Goal: Book appointment/travel/reservation

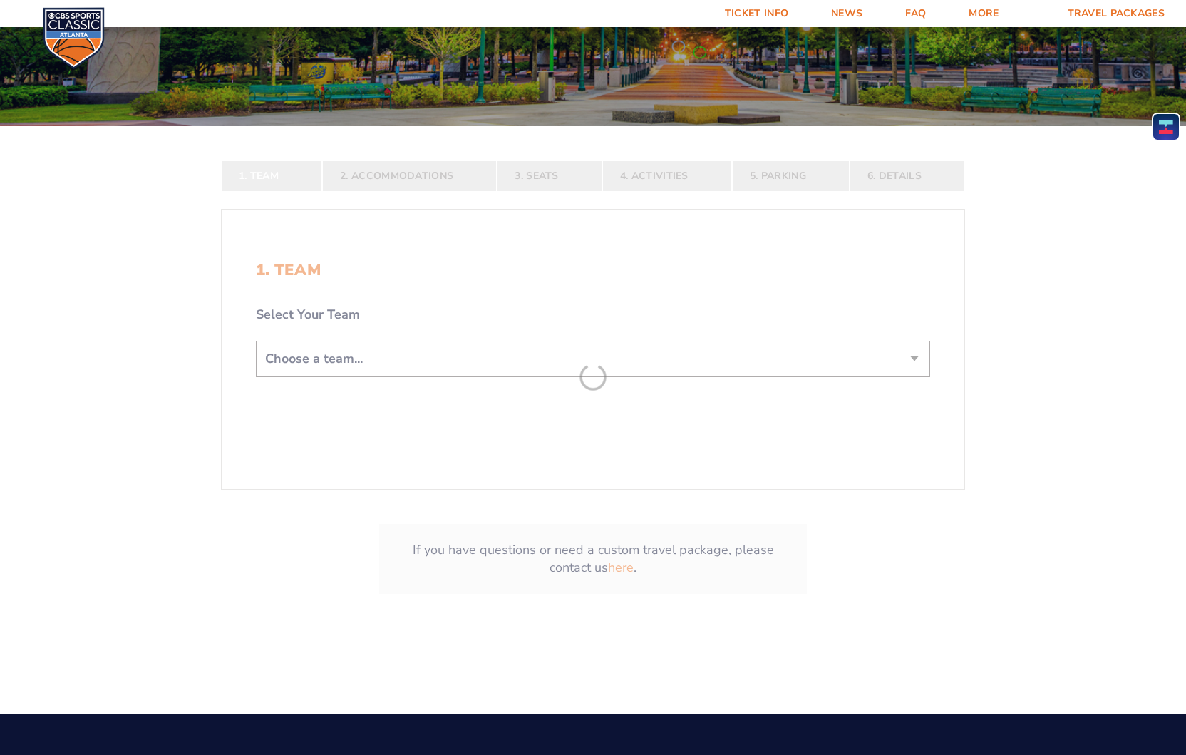
scroll to position [268, 0]
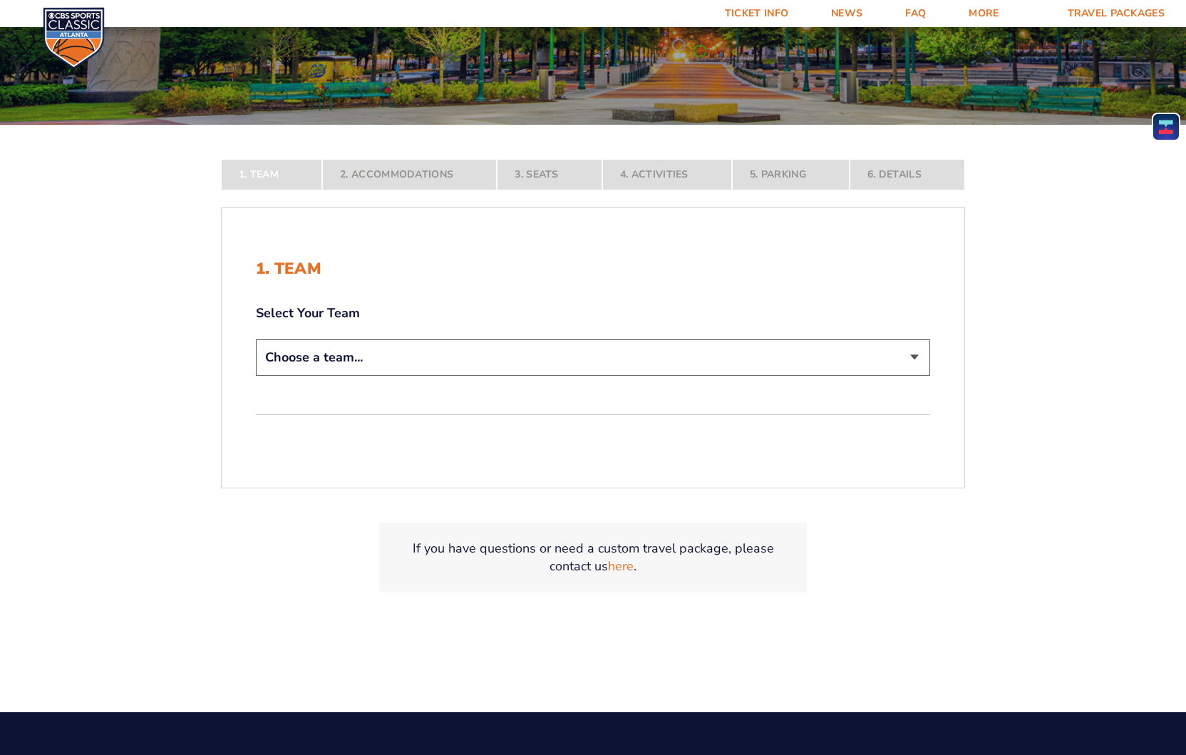
click at [439, 359] on select "Choose a team... [US_STATE] Wildcats [US_STATE] State Buckeyes [US_STATE] Tar H…" at bounding box center [593, 357] width 675 height 36
select select "12956"
click at [256, 376] on select "Choose a team... [US_STATE] Wildcats [US_STATE] State Buckeyes [US_STATE] Tar H…" at bounding box center [593, 357] width 675 height 36
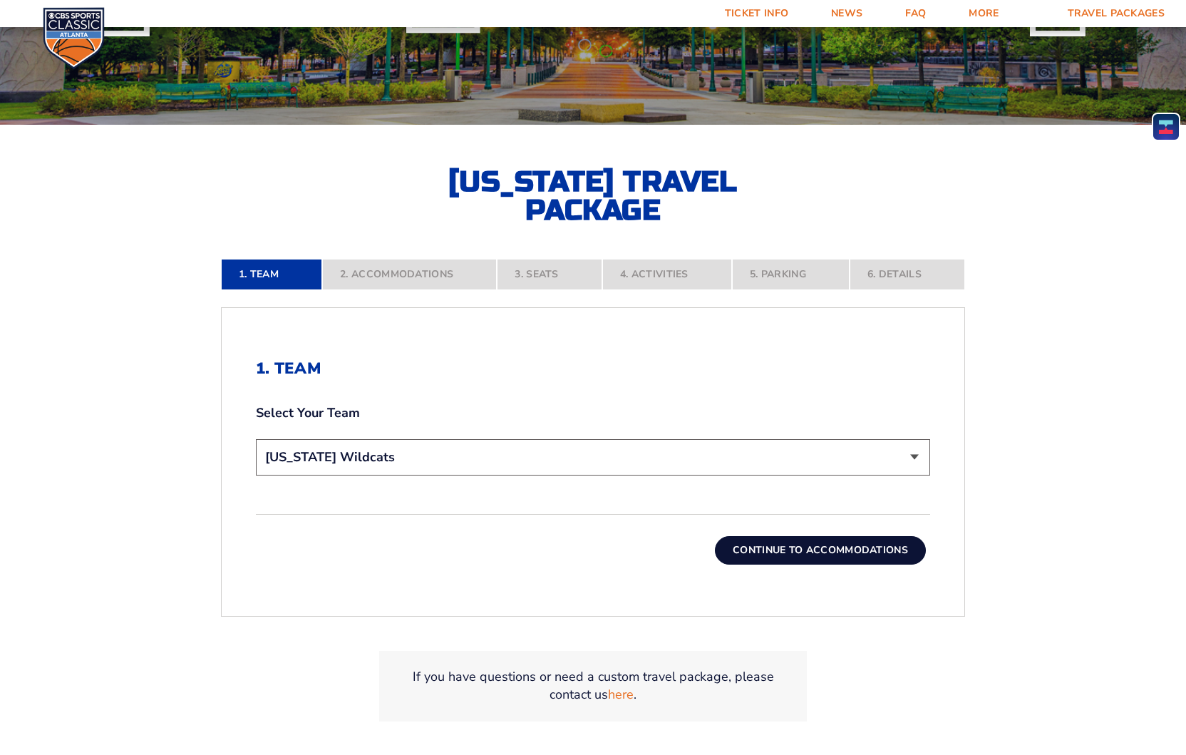
click at [799, 553] on button "Continue To Accommodations" at bounding box center [820, 550] width 211 height 29
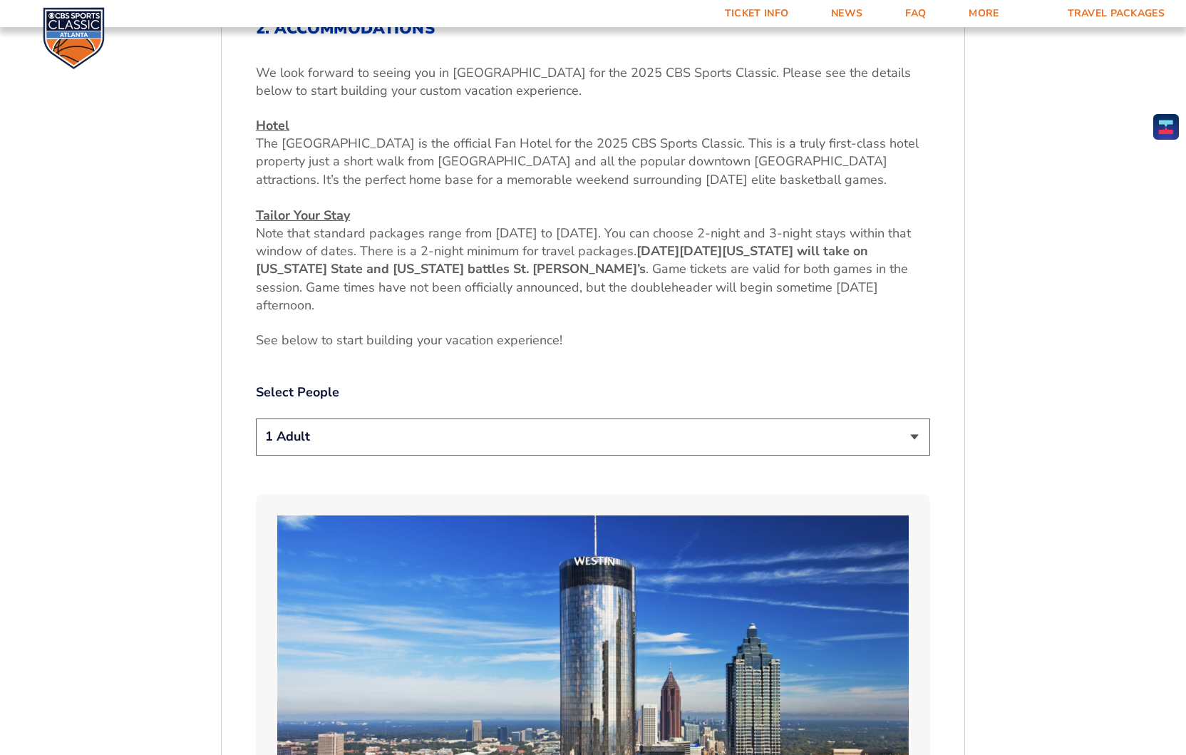
scroll to position [620, 0]
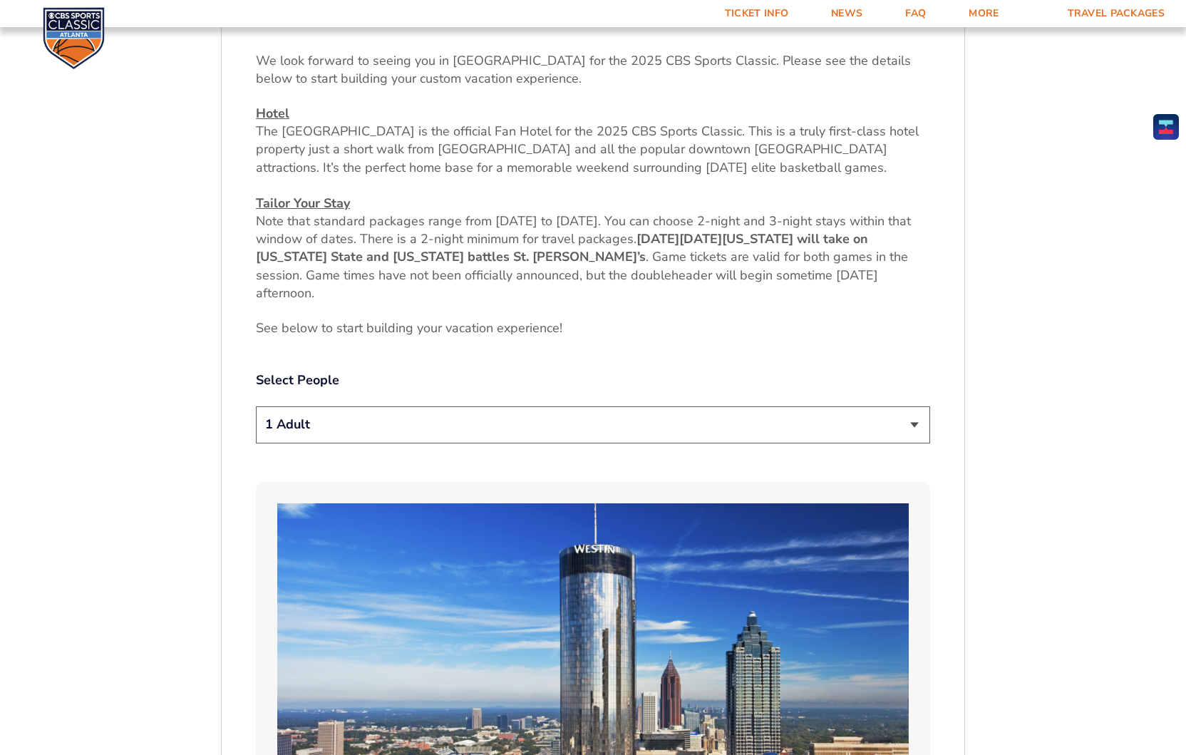
click at [346, 419] on select "1 Adult 2 Adults 3 Adults 4 Adults 2 Adults + 1 Child 2 Adults + 2 Children 2 A…" at bounding box center [593, 424] width 675 height 36
select select "2 Adults"
click at [256, 406] on select "1 Adult 2 Adults 3 Adults 4 Adults 2 Adults + 1 Child 2 Adults + 2 Children 2 A…" at bounding box center [593, 424] width 675 height 36
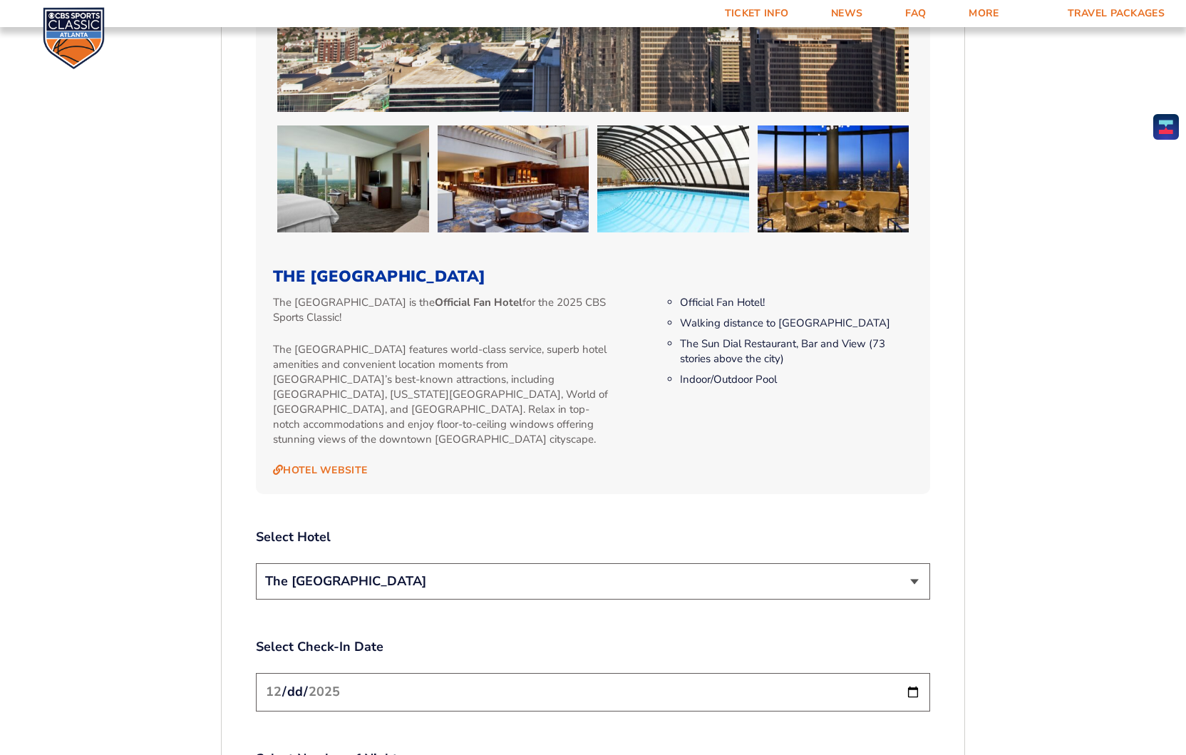
scroll to position [1384, 0]
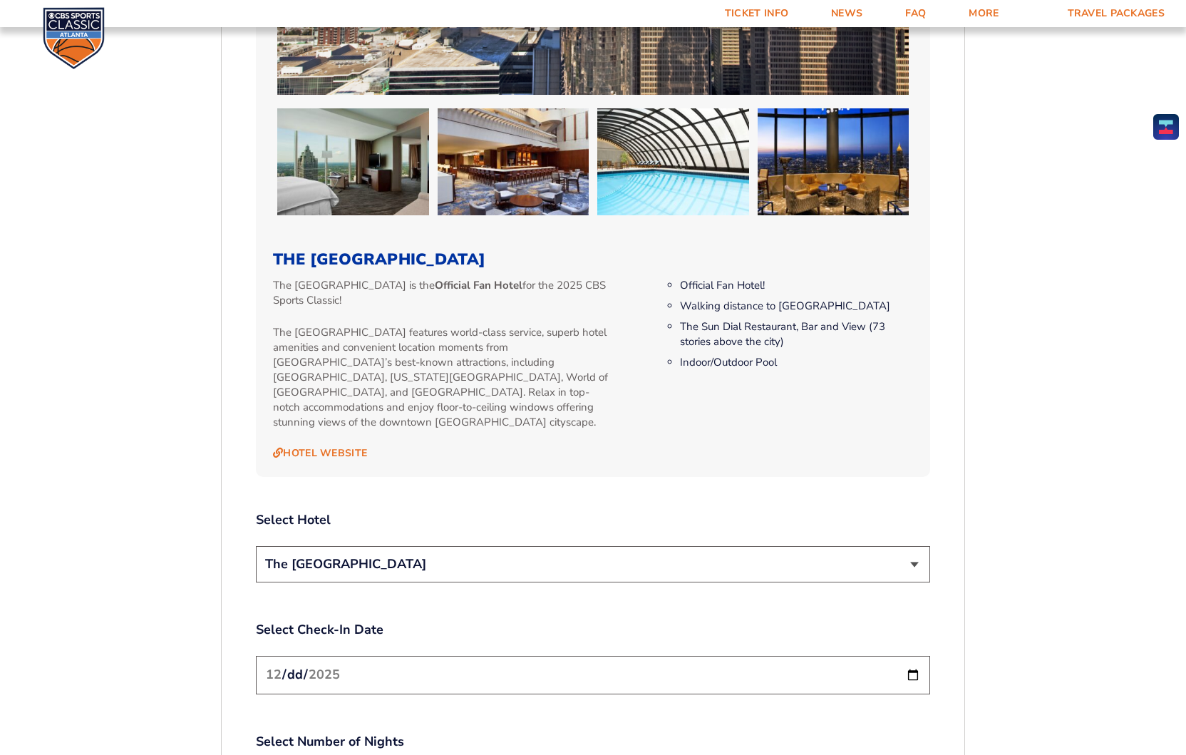
click at [328, 546] on select "The [GEOGRAPHIC_DATA]" at bounding box center [593, 564] width 675 height 36
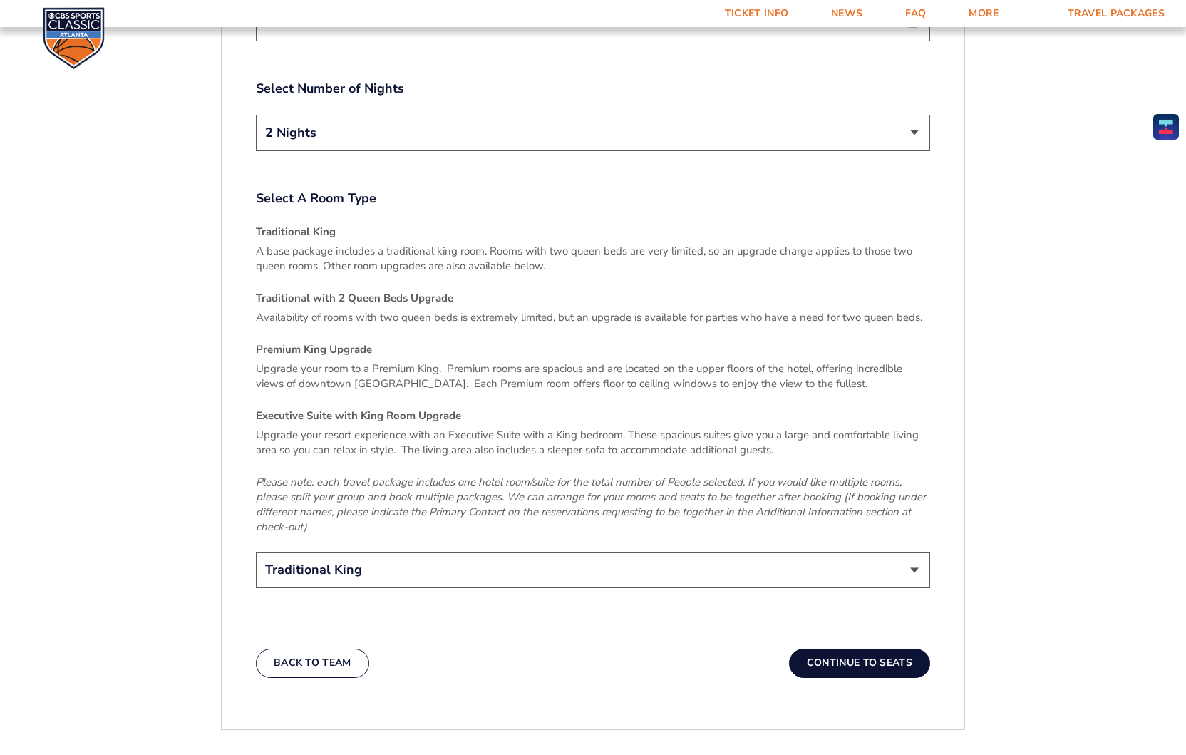
scroll to position [2039, 0]
click at [401, 561] on select "Traditional King Traditional with 2 Queen Beds Upgrade (+$45 per night) Premium…" at bounding box center [593, 568] width 675 height 36
click at [256, 550] on select "Traditional King Traditional with 2 Queen Beds Upgrade (+$45 per night) Premium…" at bounding box center [593, 568] width 675 height 36
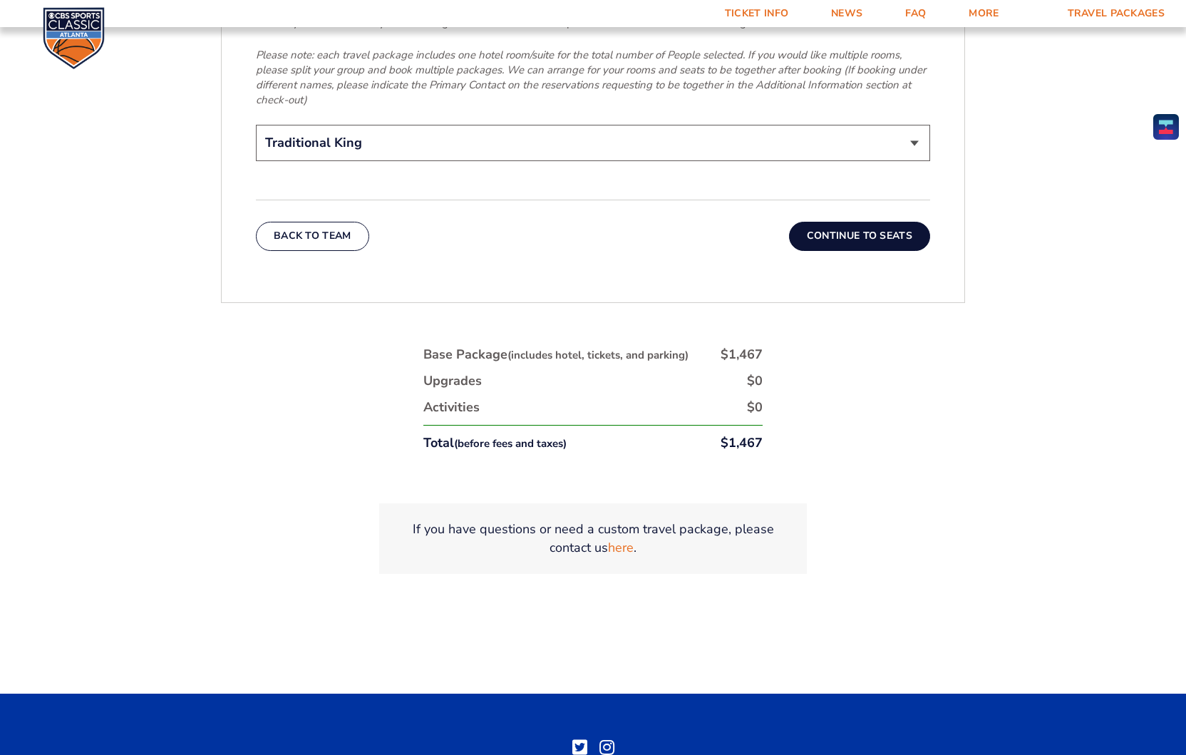
scroll to position [2465, 0]
click at [886, 225] on button "Continue To Seats" at bounding box center [859, 235] width 141 height 29
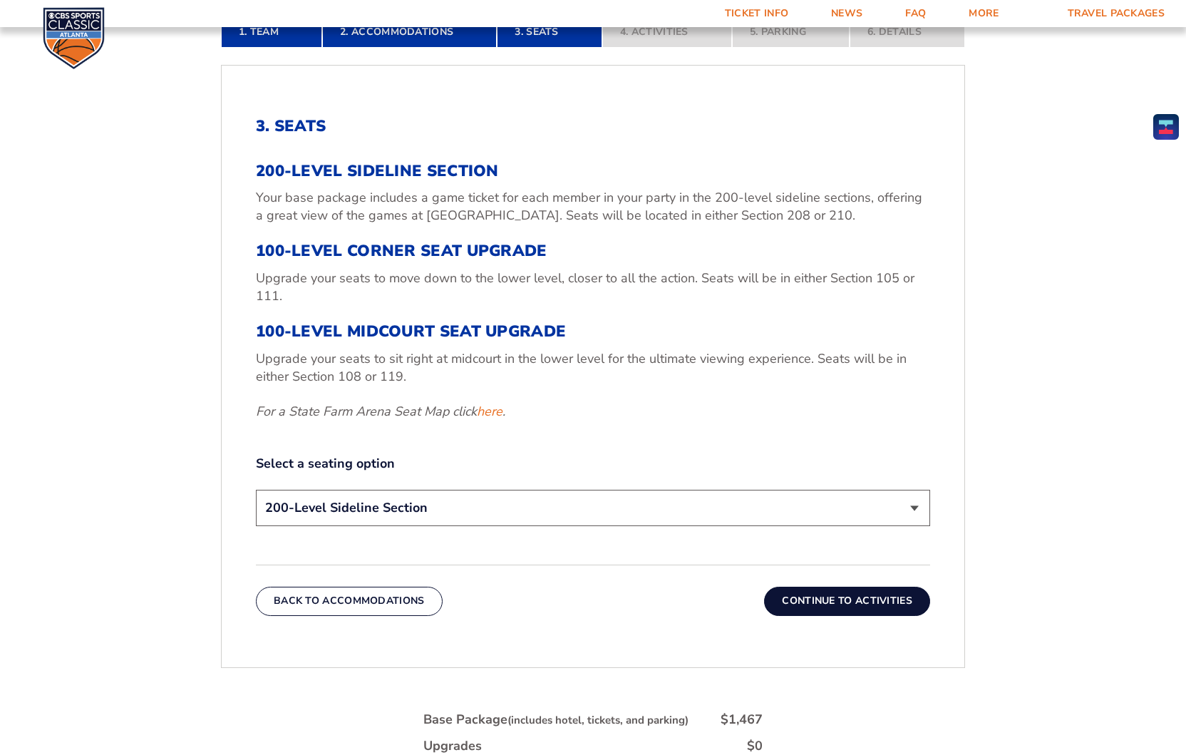
scroll to position [518, 0]
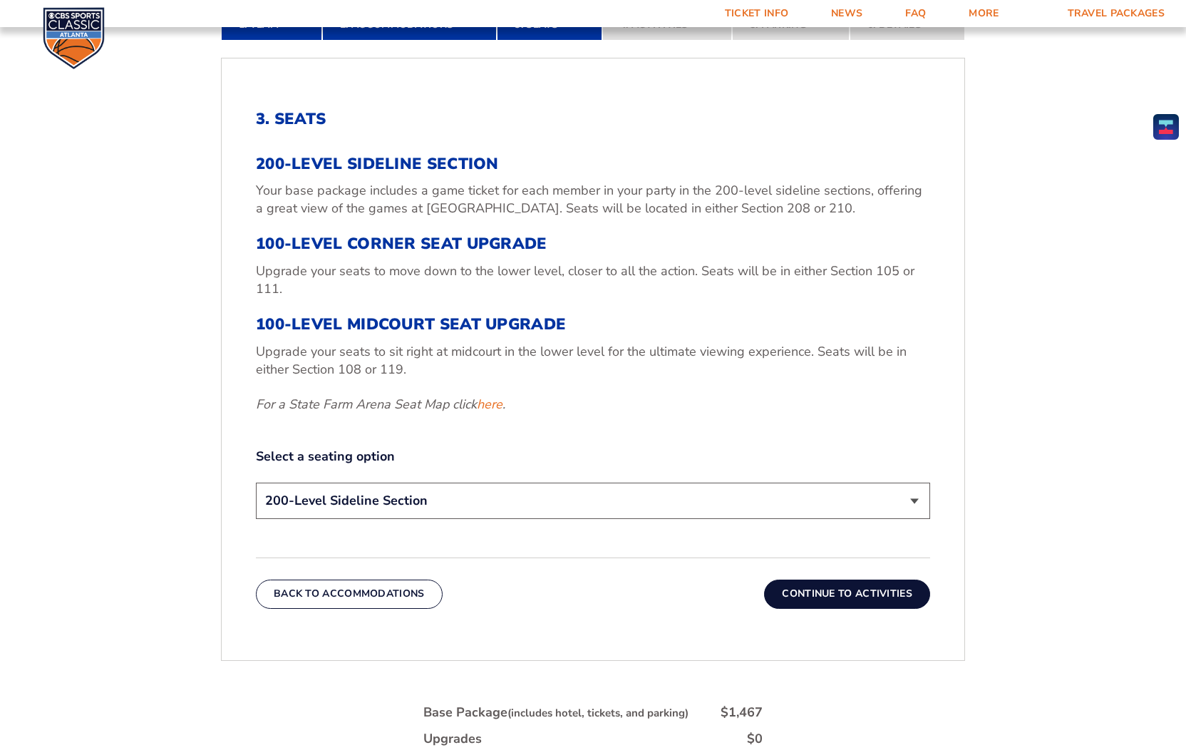
click at [436, 504] on select "200-Level Sideline Section 100-Level Corner Seat Upgrade (+$120 per person) 100…" at bounding box center [593, 501] width 675 height 36
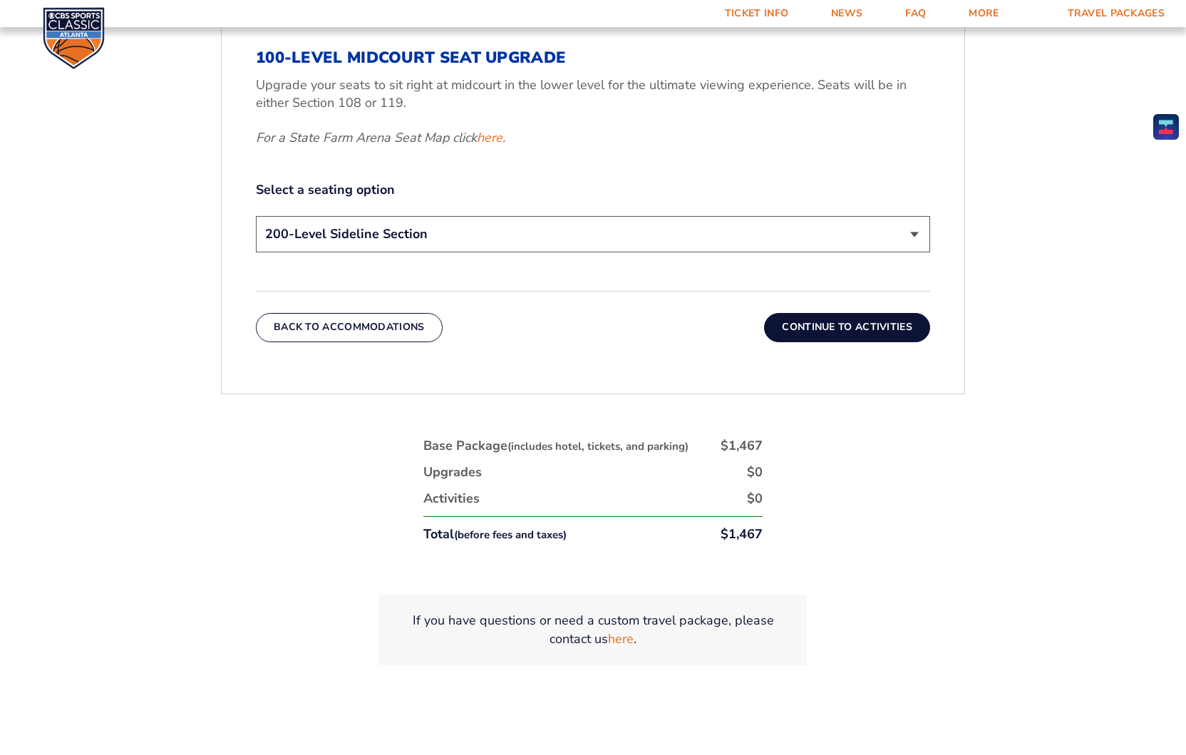
scroll to position [786, 0]
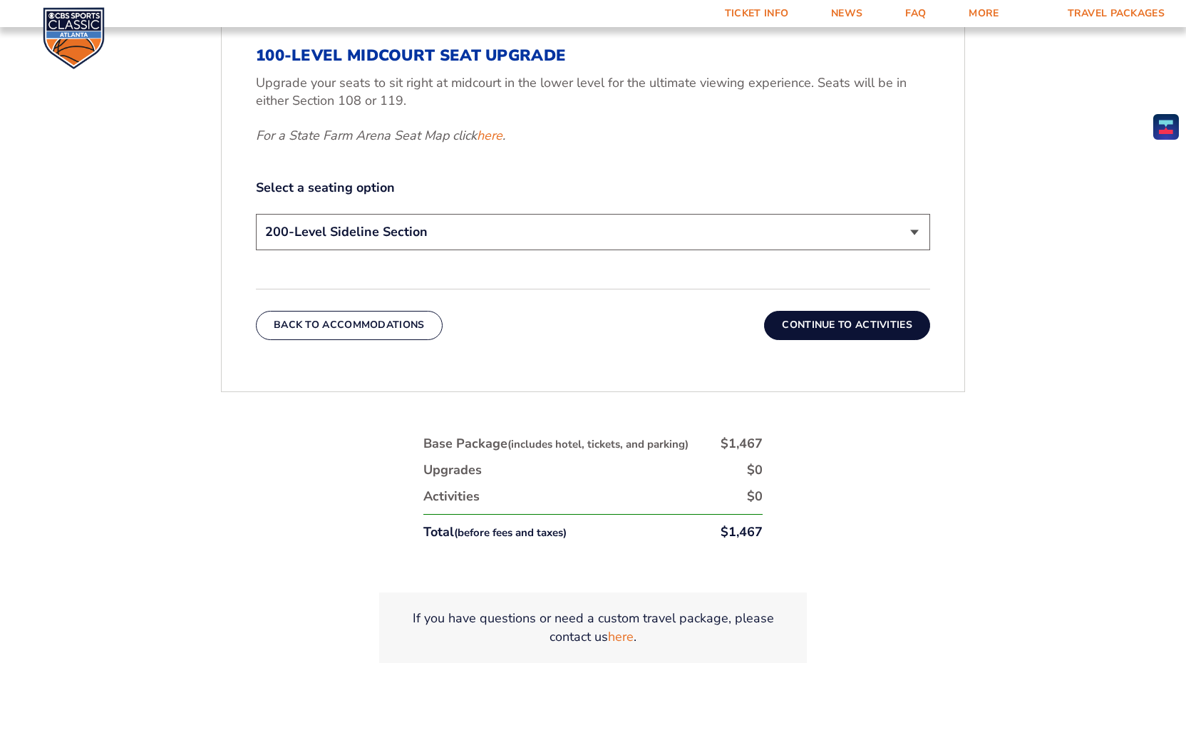
click at [882, 325] on button "Continue To Activities" at bounding box center [847, 325] width 166 height 29
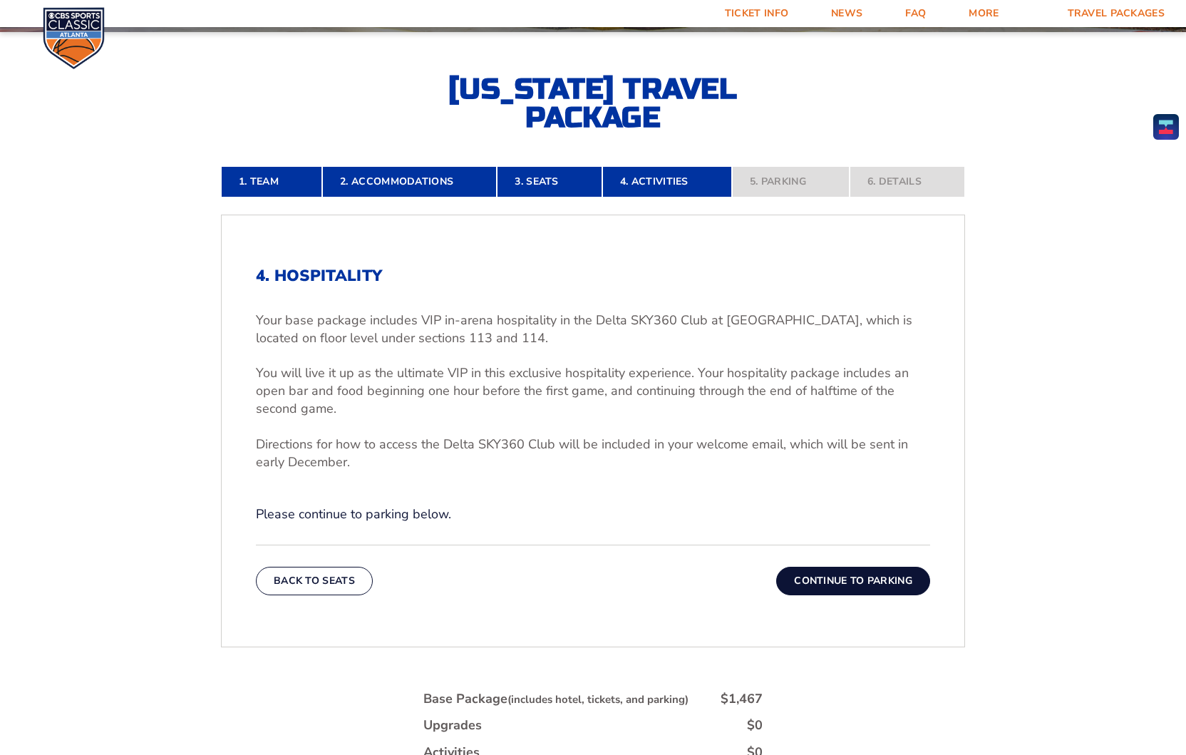
scroll to position [357, 0]
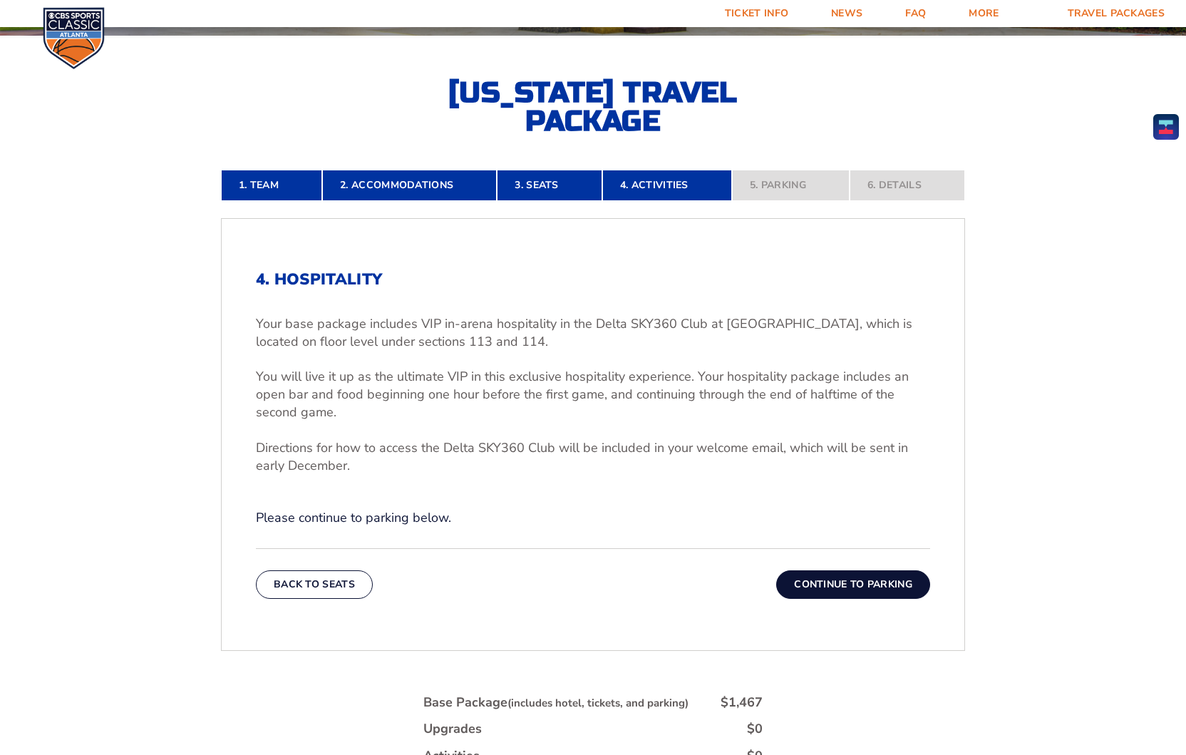
click at [819, 583] on button "Continue To Parking" at bounding box center [853, 584] width 154 height 29
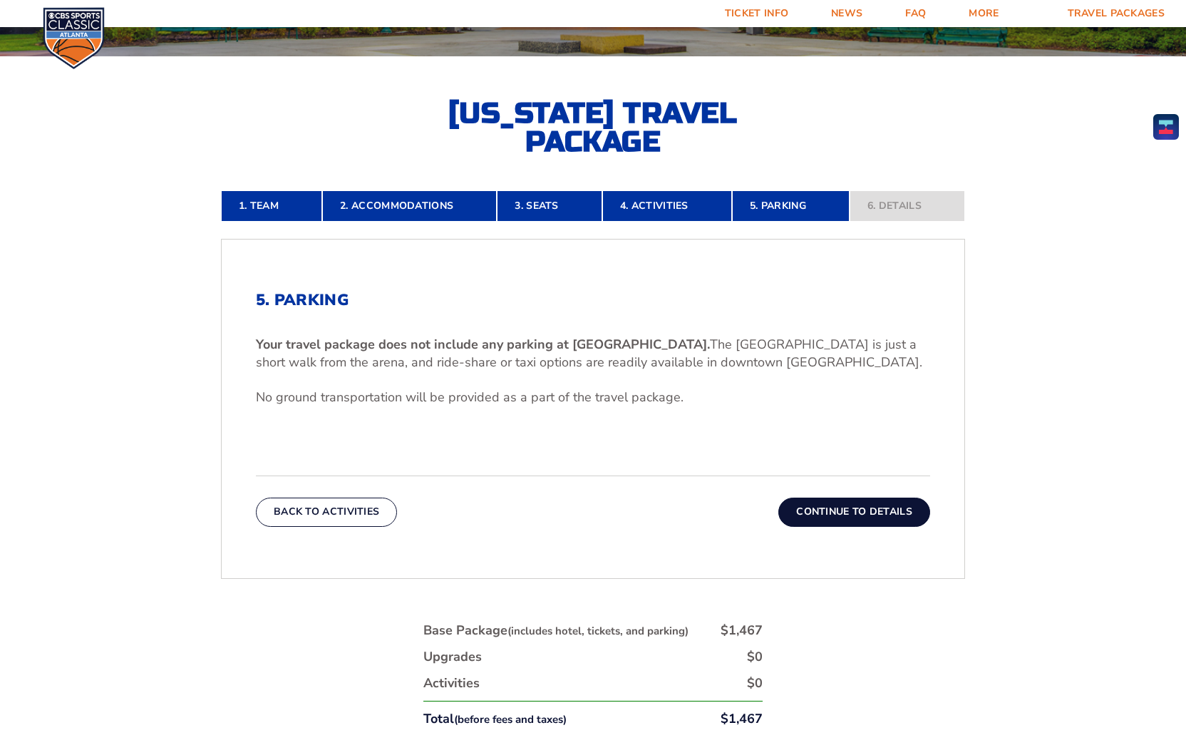
scroll to position [334, 0]
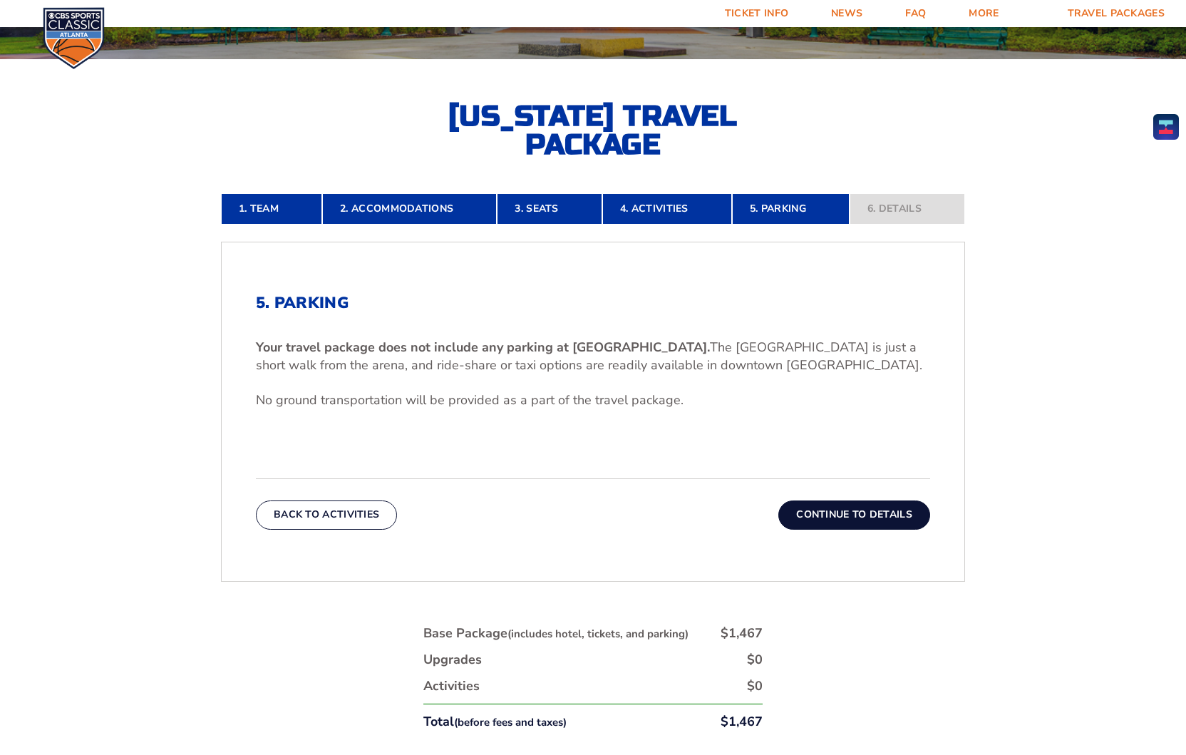
click at [861, 518] on button "Continue To Details" at bounding box center [855, 515] width 152 height 29
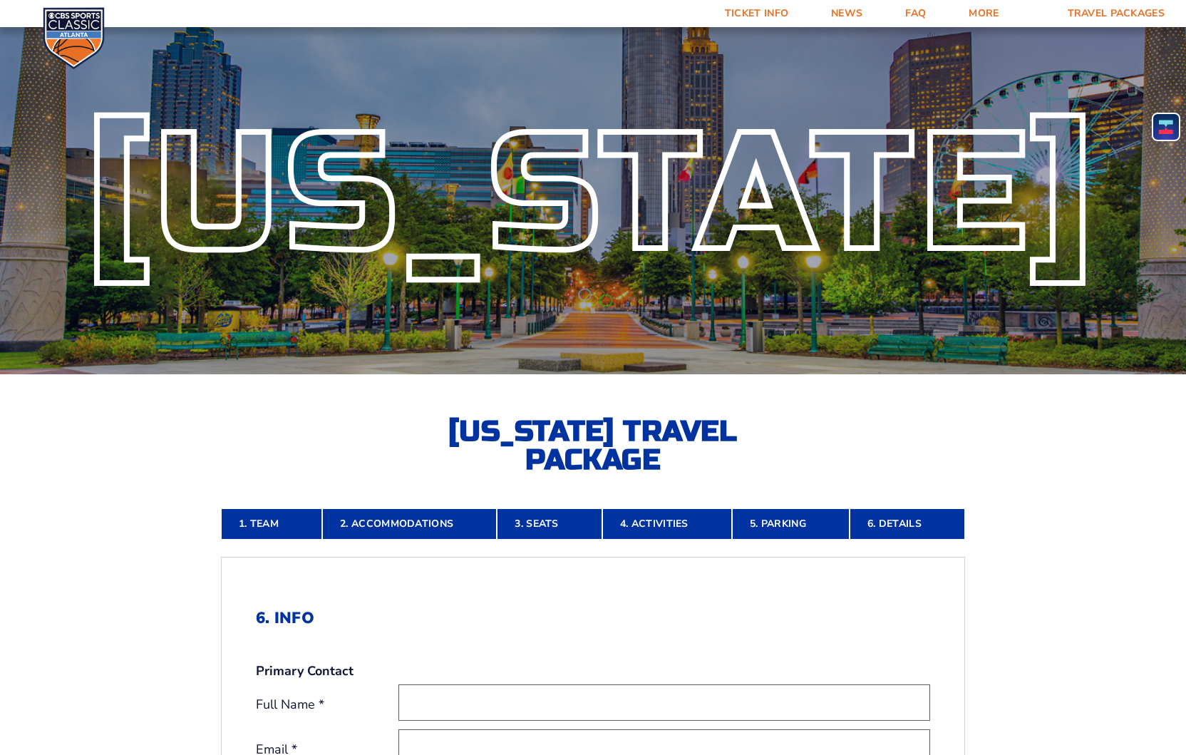
scroll to position [0, 0]
